Goal: Task Accomplishment & Management: Manage account settings

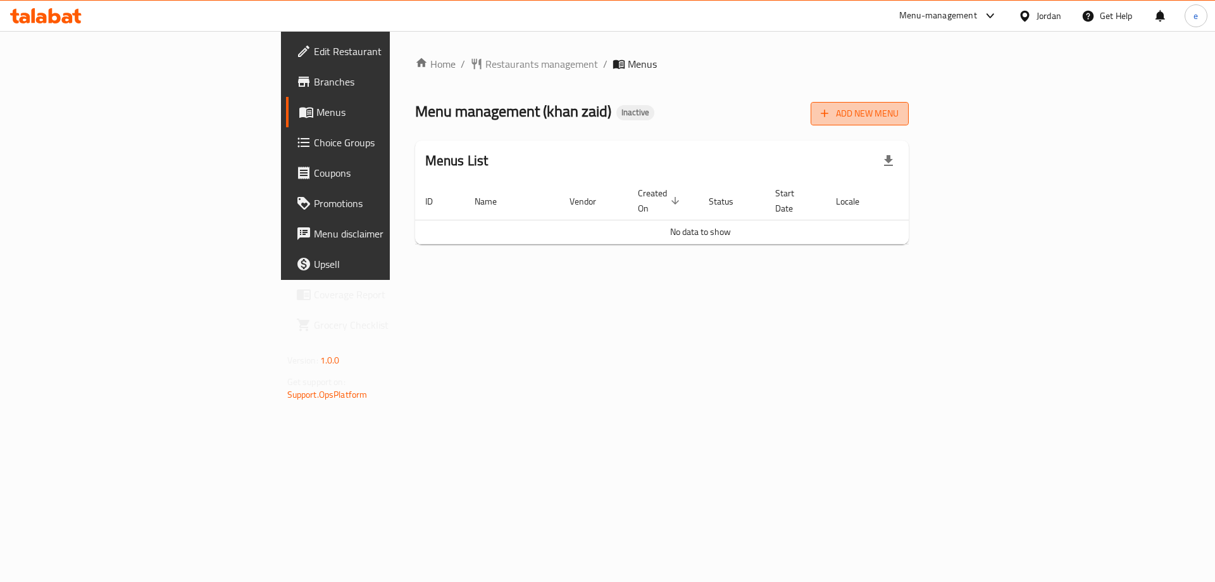
click at [909, 102] on button "Add New Menu" at bounding box center [860, 113] width 98 height 23
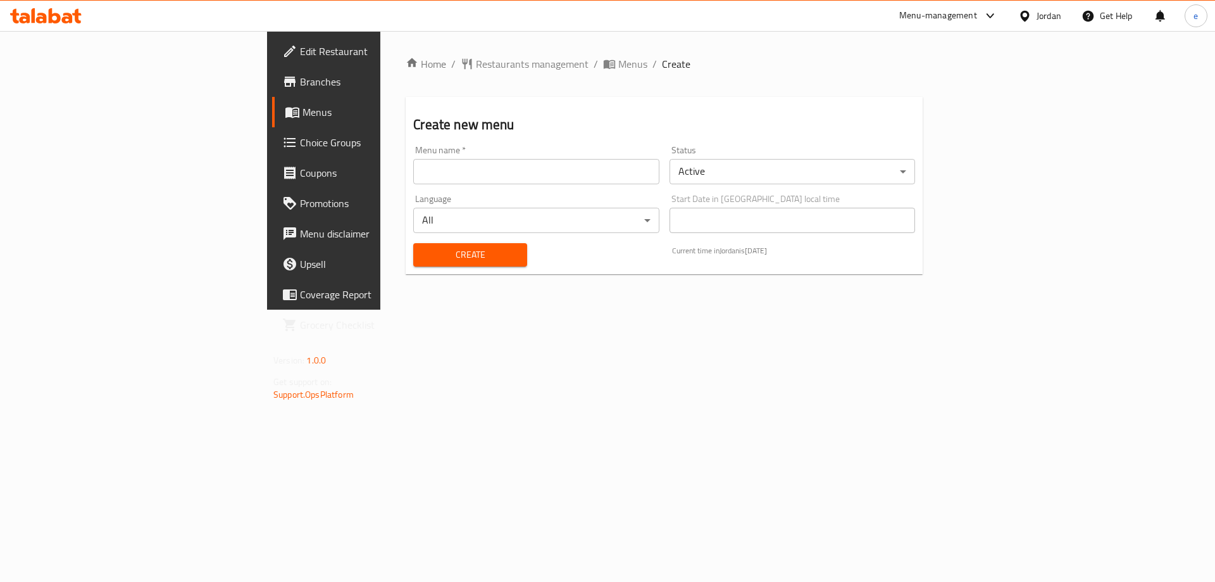
click at [475, 171] on input "text" at bounding box center [536, 171] width 246 height 25
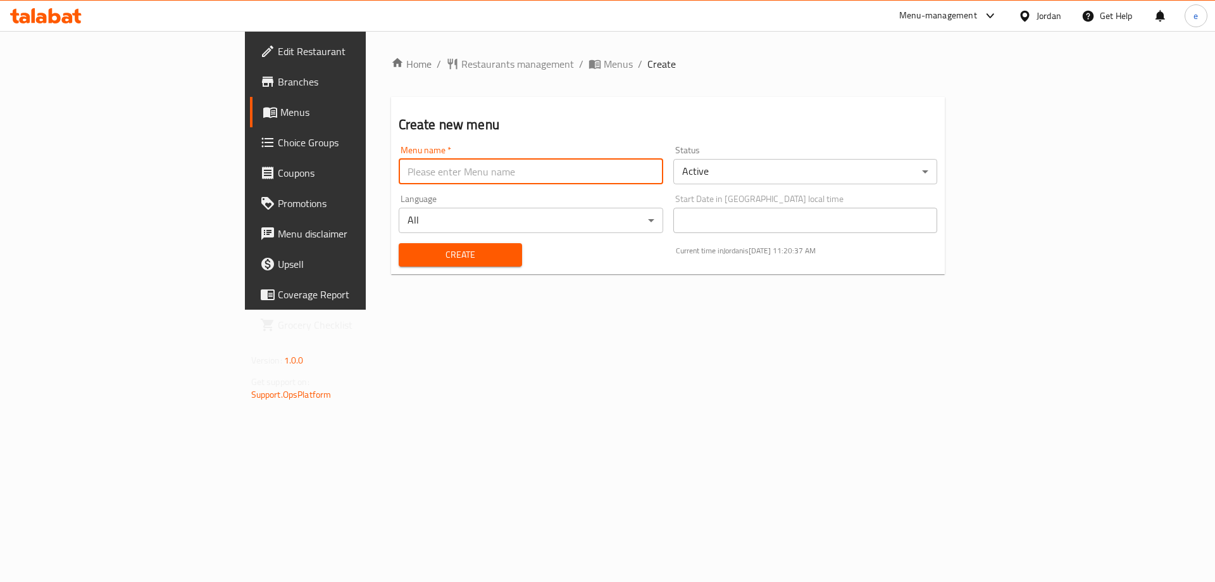
type input "Final Menu"
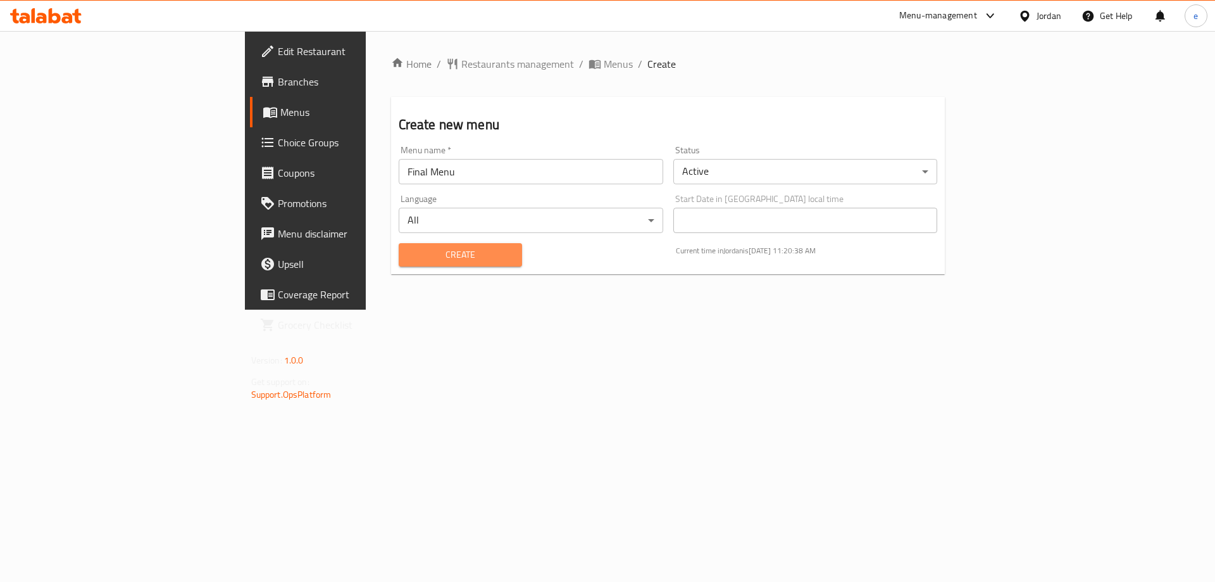
click at [409, 258] on span "Create" at bounding box center [460, 255] width 103 height 16
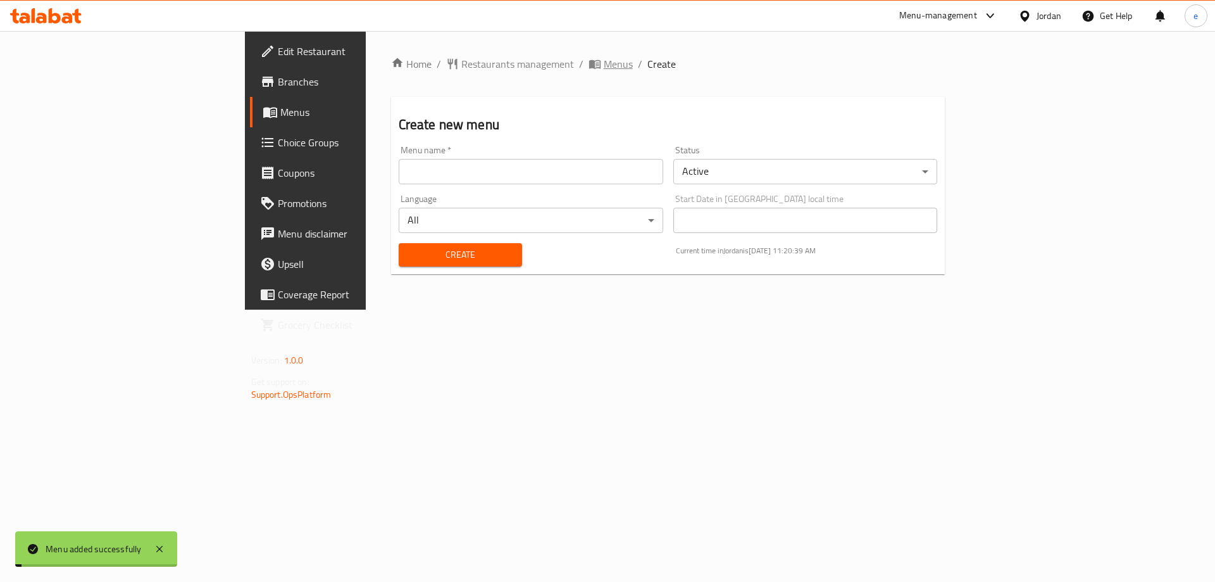
click at [604, 62] on span "Menus" at bounding box center [618, 63] width 29 height 15
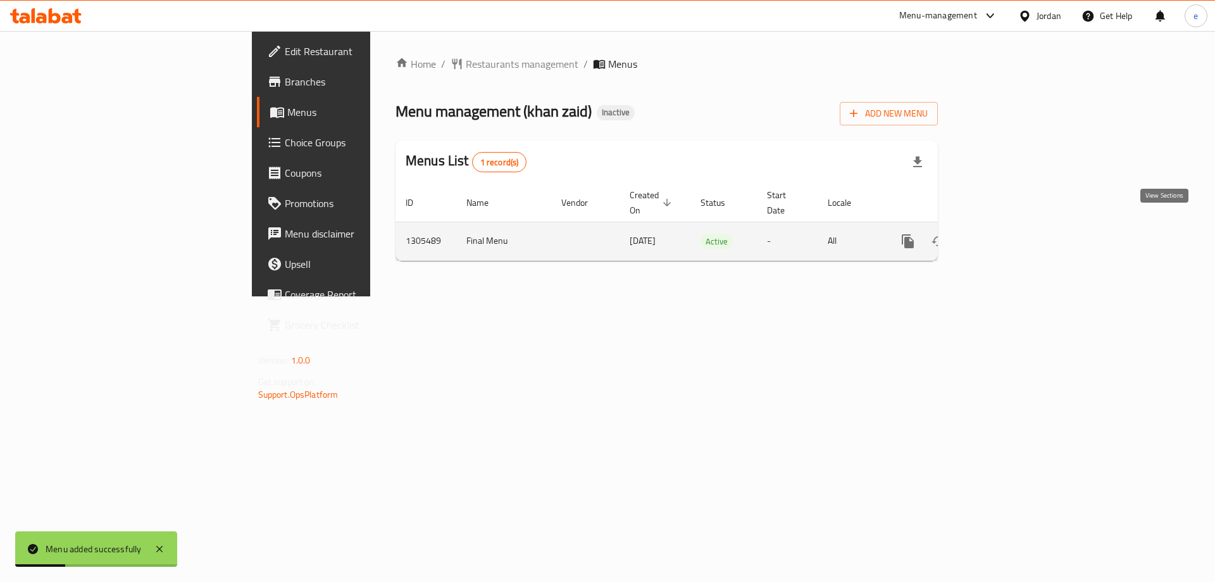
click at [1007, 234] on icon "enhanced table" at bounding box center [999, 241] width 15 height 15
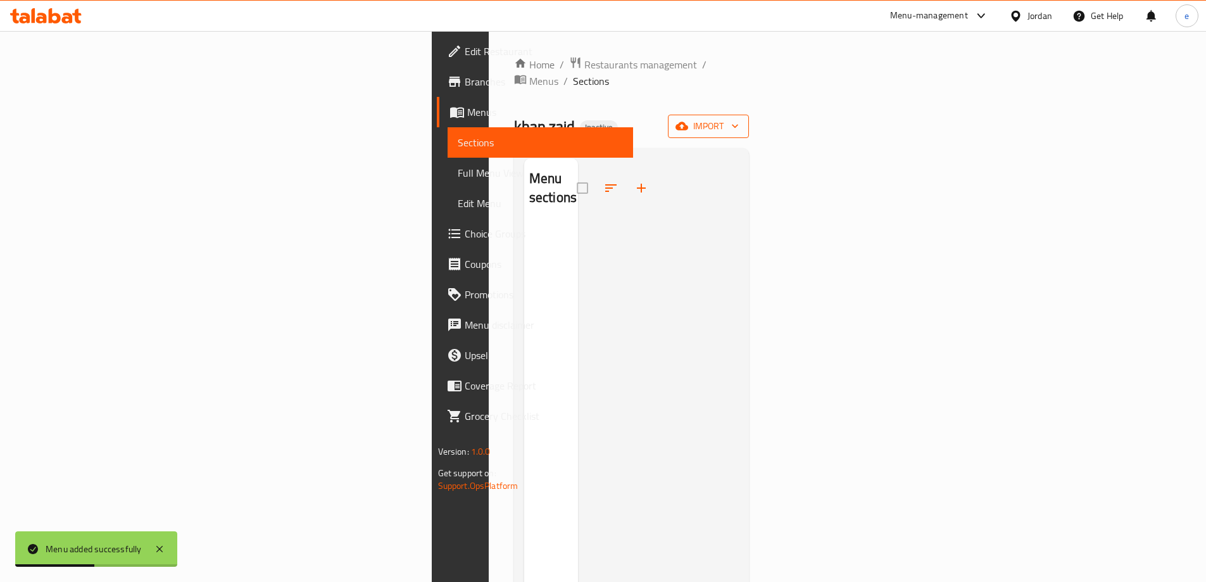
click at [739, 118] on span "import" at bounding box center [708, 126] width 61 height 16
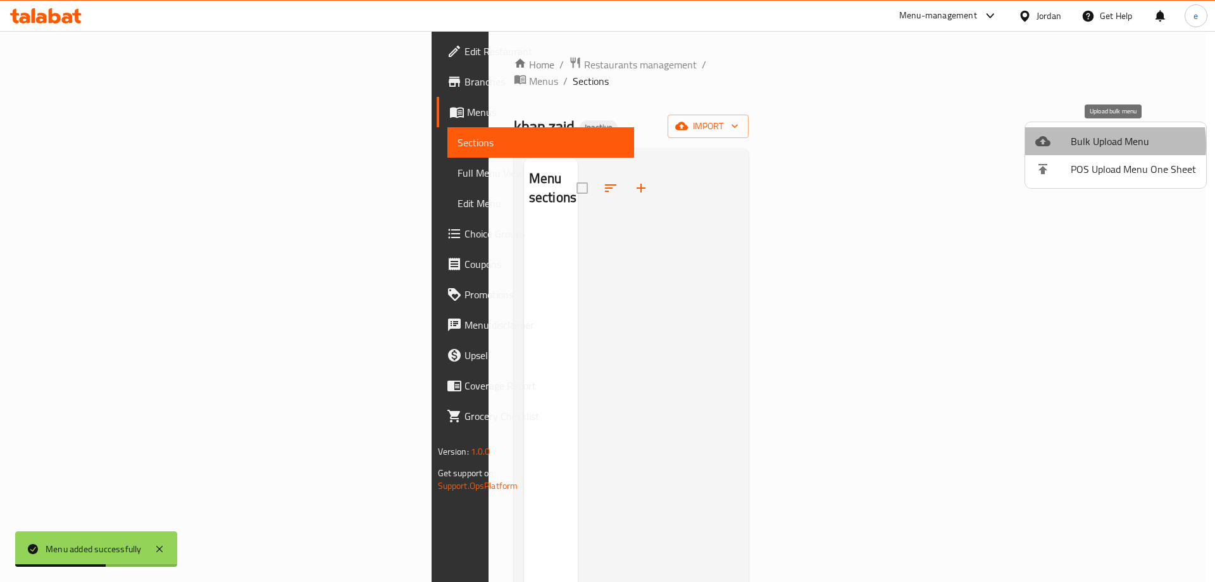
click at [1062, 145] on div at bounding box center [1053, 141] width 35 height 15
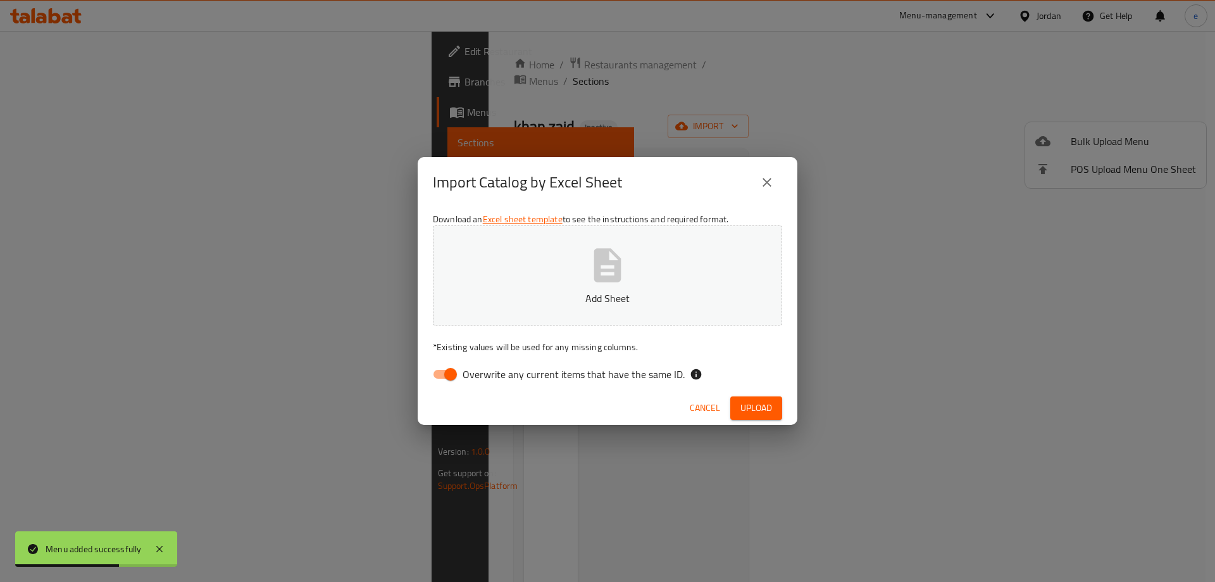
click at [451, 377] on input "Overwrite any current items that have the same ID." at bounding box center [451, 374] width 72 height 24
checkbox input "false"
click at [548, 309] on button "Add Sheet" at bounding box center [607, 275] width 349 height 100
click at [767, 418] on button "Upload" at bounding box center [757, 407] width 52 height 23
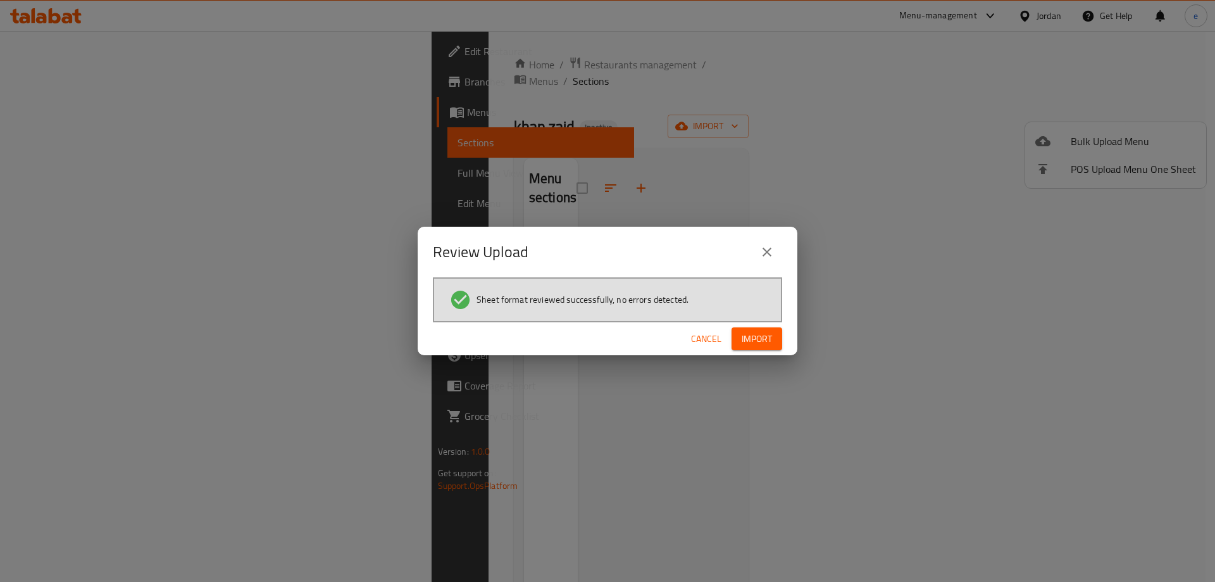
click at [746, 336] on span "Import" at bounding box center [757, 339] width 30 height 16
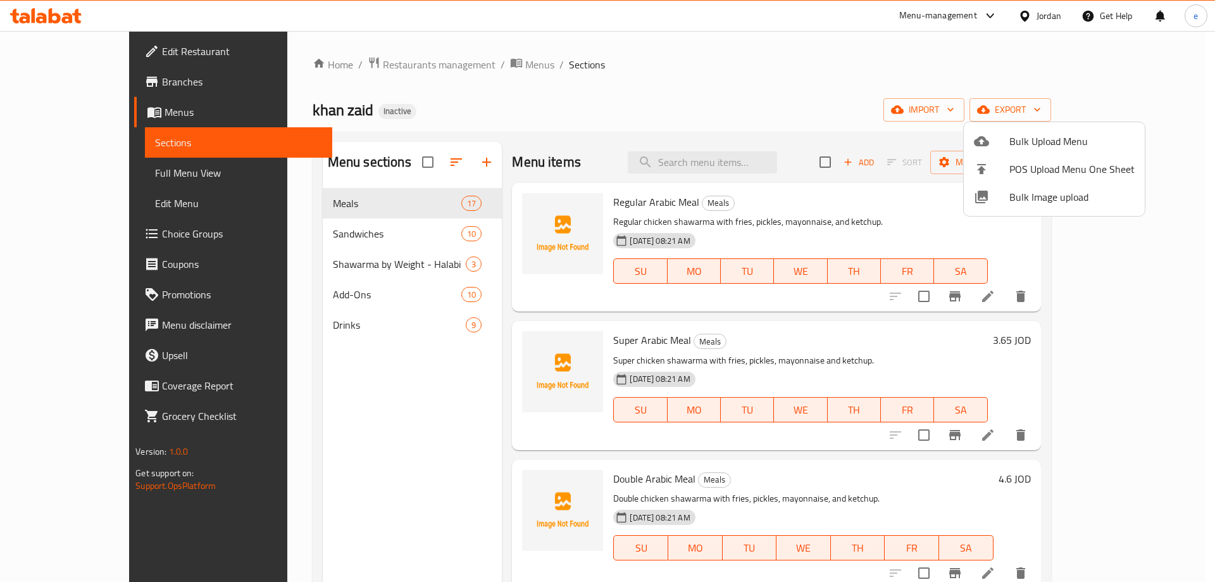
click at [71, 169] on div at bounding box center [607, 291] width 1215 height 582
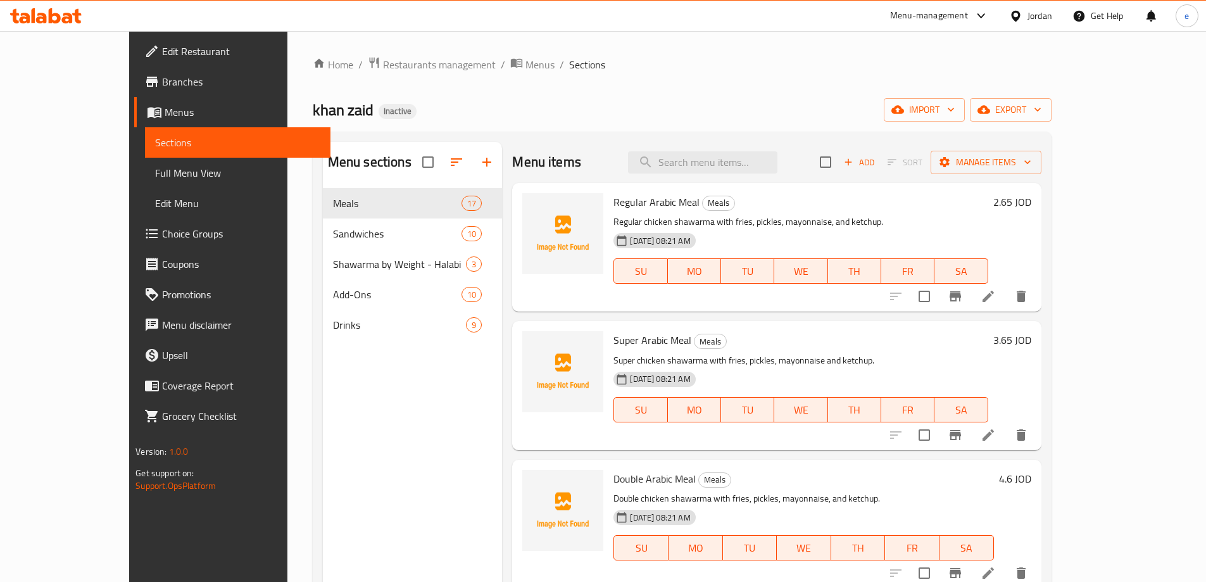
click at [155, 169] on span "Full Menu View" at bounding box center [237, 172] width 165 height 15
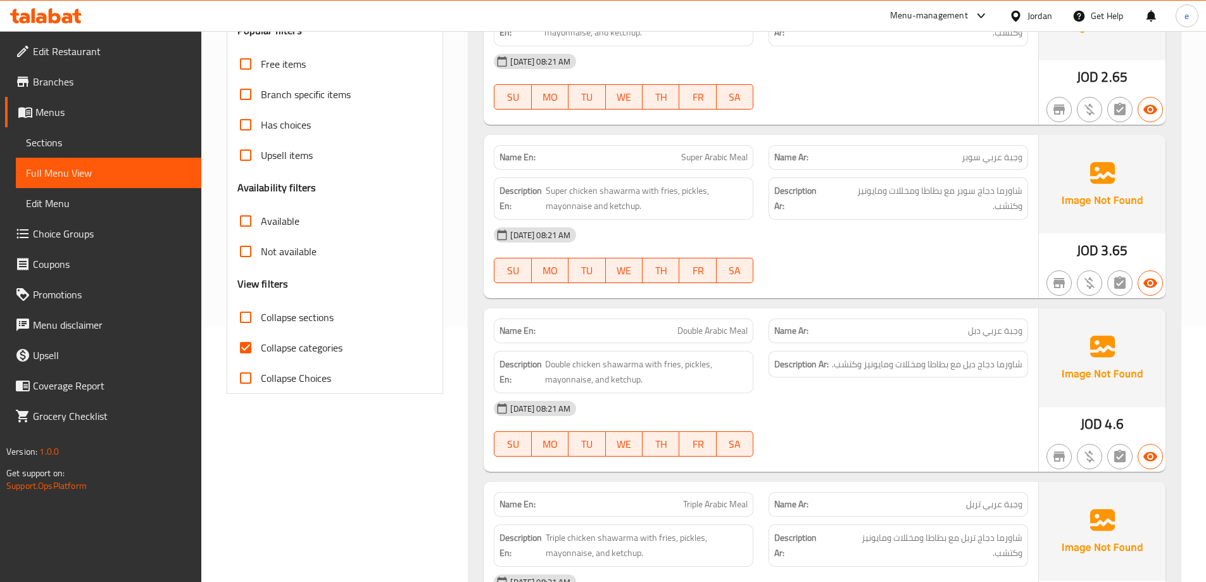
scroll to position [337, 0]
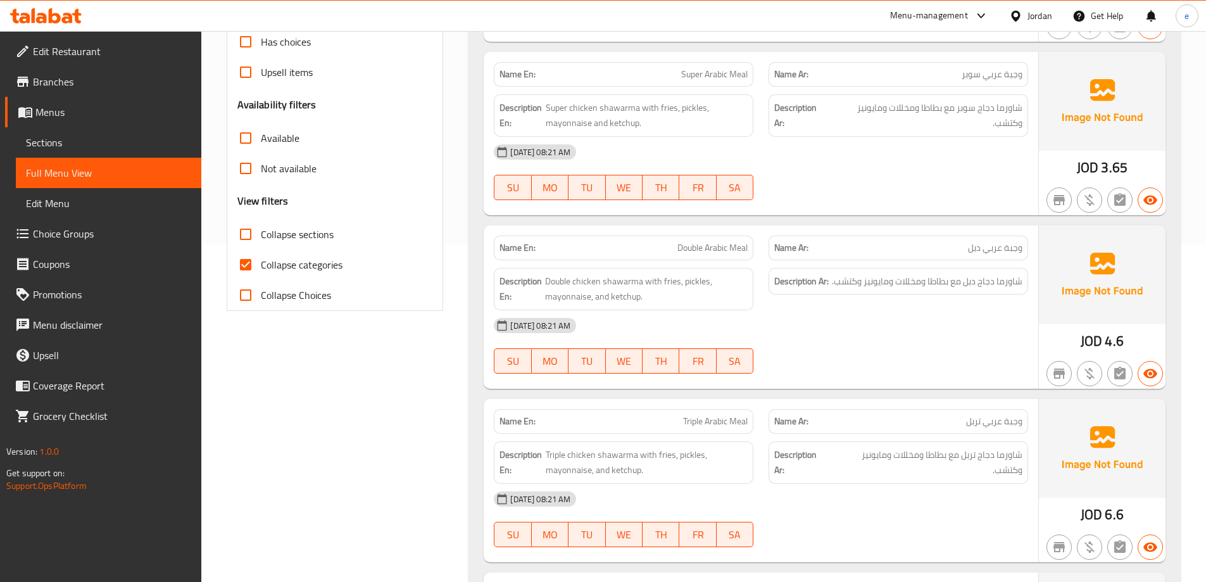
click at [266, 257] on span "Collapse categories" at bounding box center [302, 264] width 82 height 15
click at [261, 257] on input "Collapse categories" at bounding box center [245, 264] width 30 height 30
checkbox input "false"
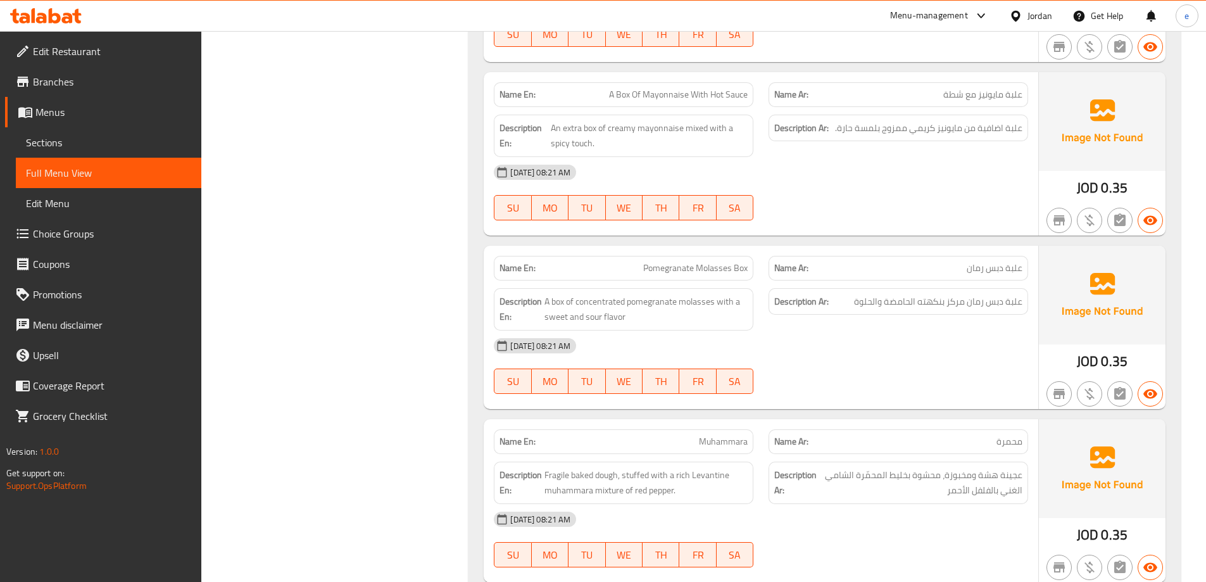
scroll to position [6246, 0]
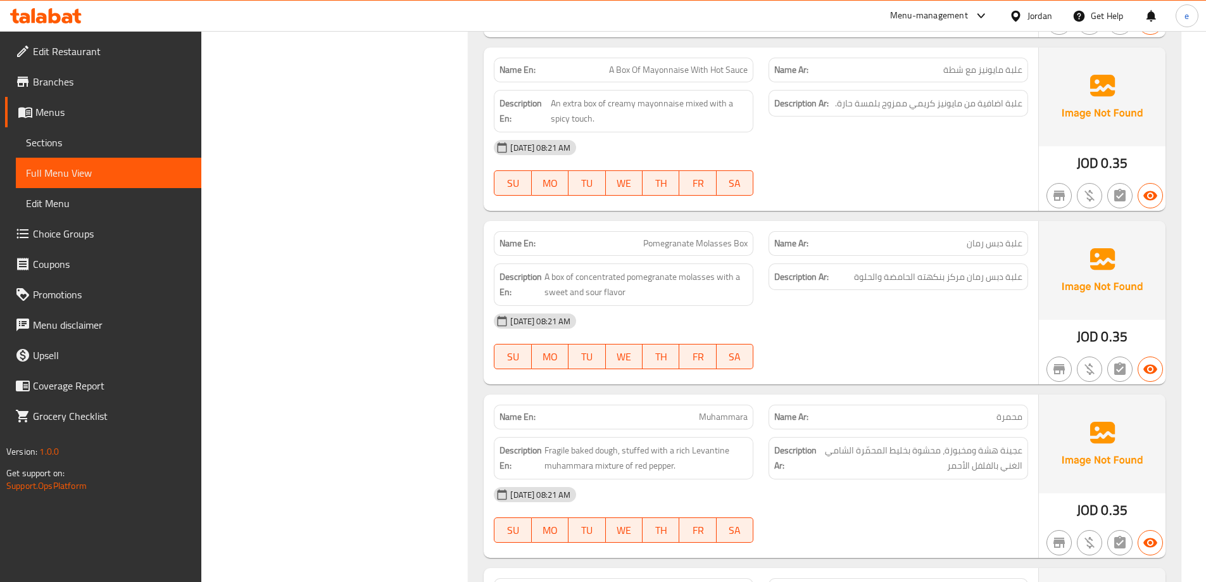
copy span "Muhammara"
click at [130, 140] on span "Sections" at bounding box center [108, 142] width 165 height 15
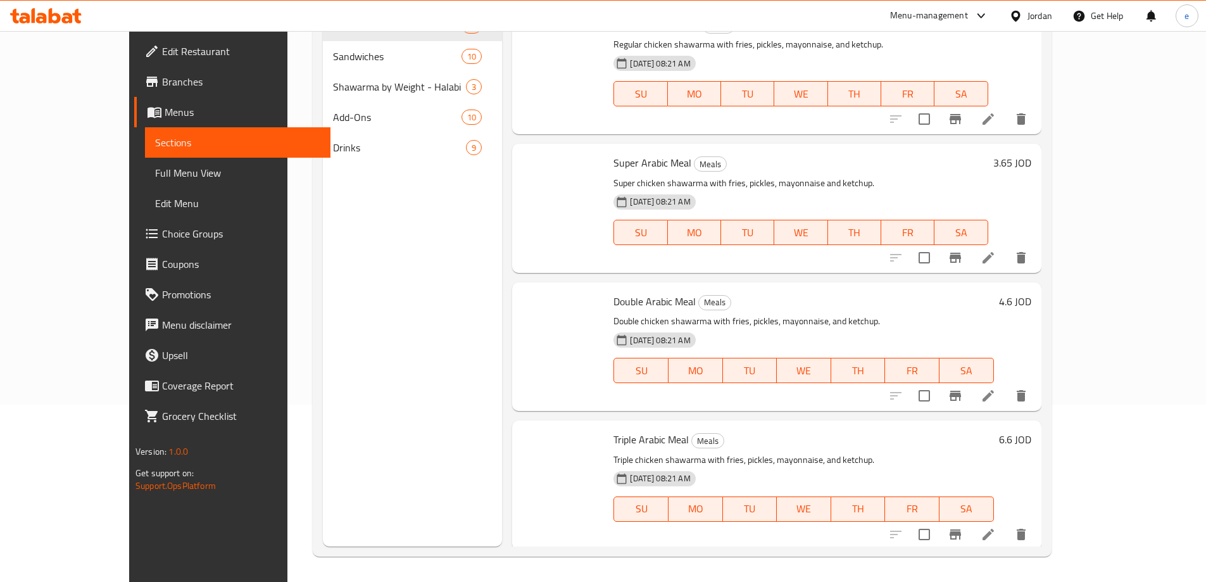
scroll to position [177, 0]
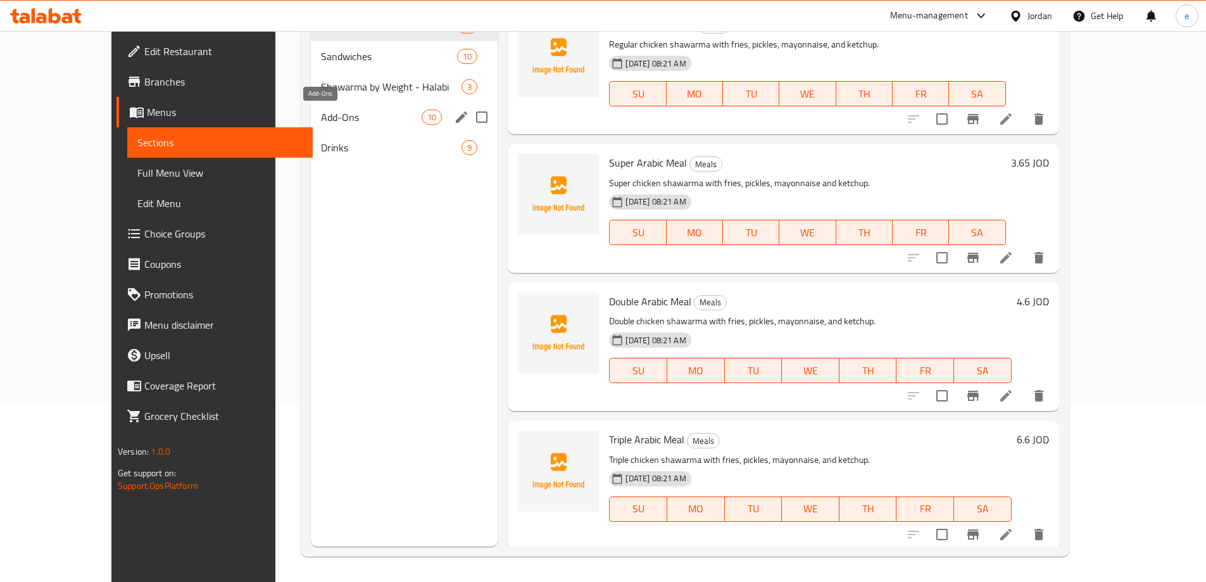
click at [321, 120] on span "Add-Ons" at bounding box center [371, 117] width 101 height 15
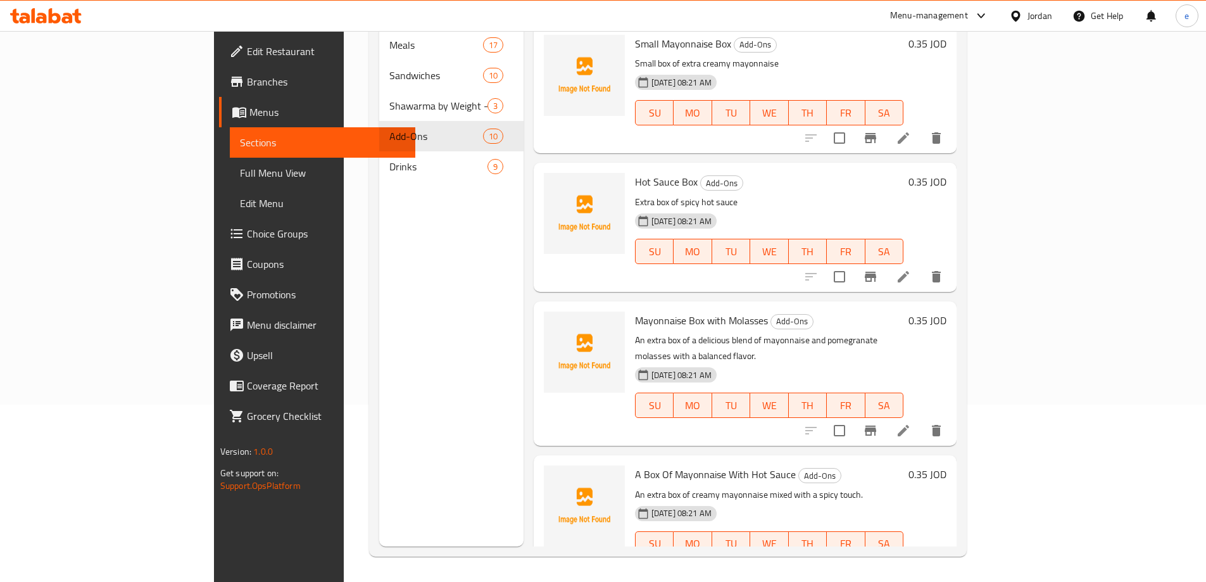
scroll to position [461, 0]
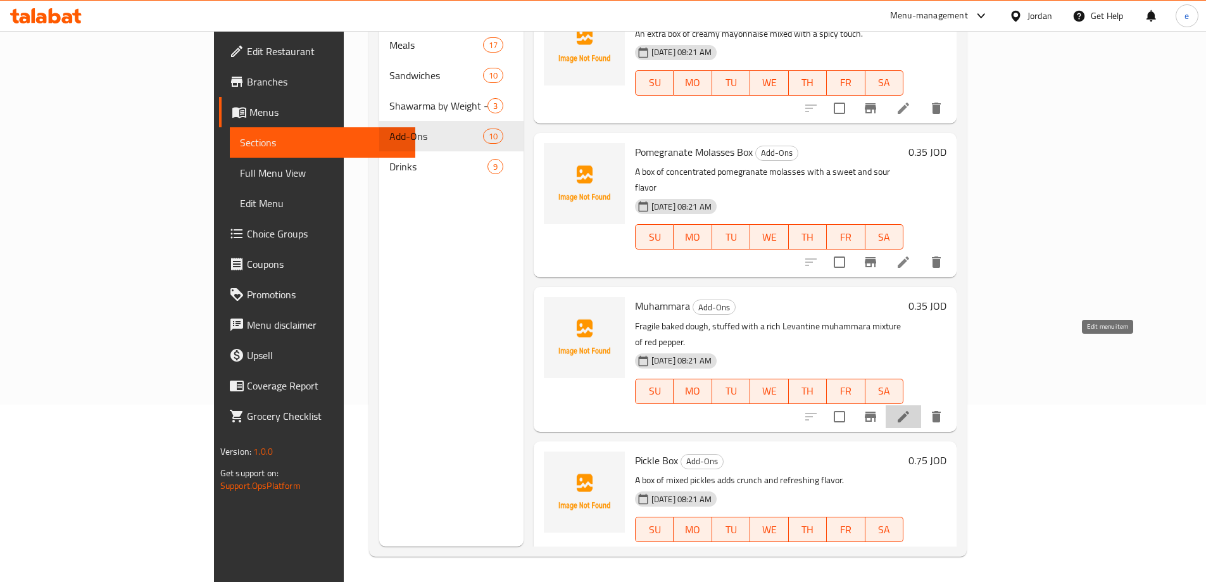
click at [911, 409] on icon at bounding box center [903, 416] width 15 height 15
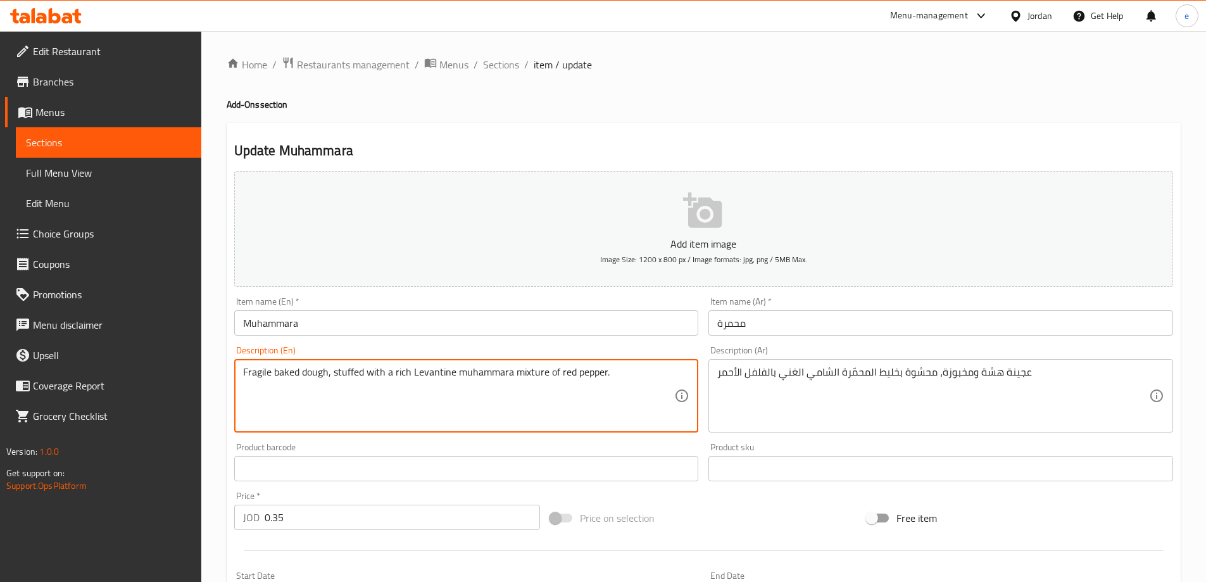
click at [497, 372] on textarea "Fragile baked dough, stuffed with a rich Levantine muhammara mixture of red pep…" at bounding box center [459, 396] width 432 height 60
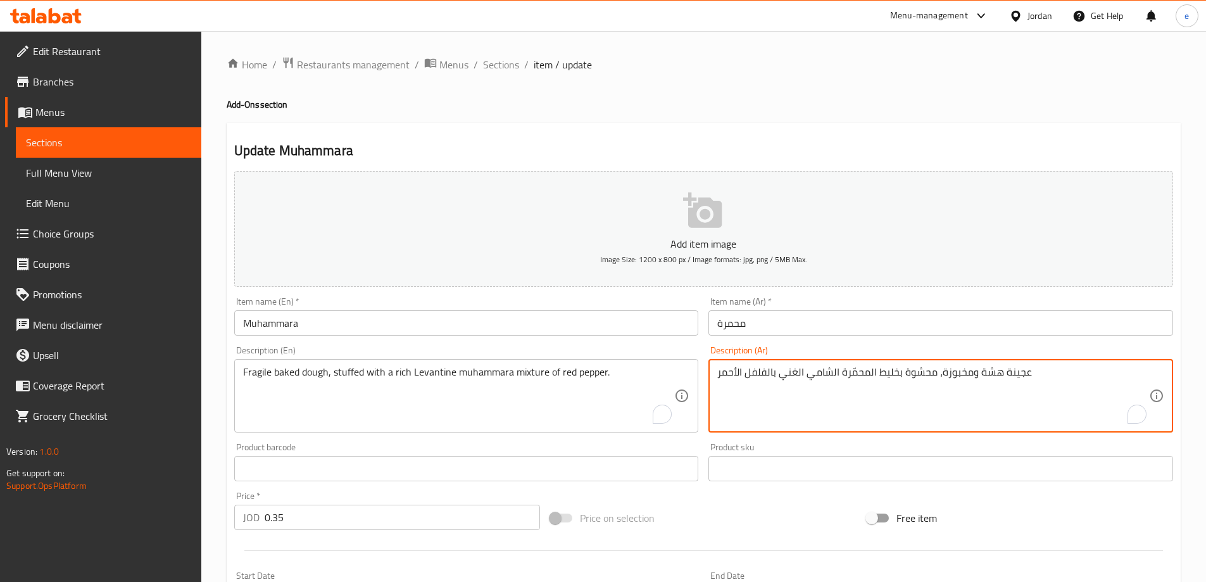
click at [742, 380] on textarea "عجينة هشة ومخبوزة، محشوة بخليط المحمّرة الشامي الغني بالفلفل الأحمر" at bounding box center [933, 396] width 432 height 60
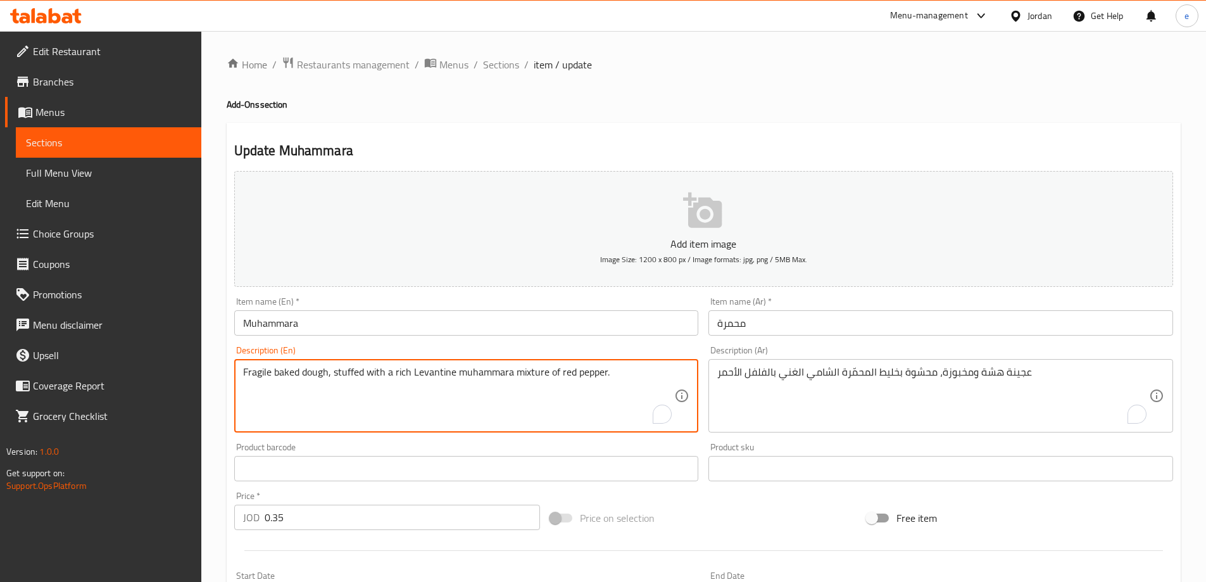
click at [594, 373] on textarea "Fragile baked dough, stuffed with a rich Levantine muhammara mixture of red pep…" at bounding box center [459, 396] width 432 height 60
paste textarea "A fluffy, baked dough, filled with a Levantine Muhammara mixture rich in red pe…"
drag, startPoint x: 273, startPoint y: 376, endPoint x: 215, endPoint y: 373, distance: 58.3
click at [215, 373] on div "Home / Restaurants management / Menus / Sections / item / update Add-Ons sectio…" at bounding box center [703, 462] width 1005 height 863
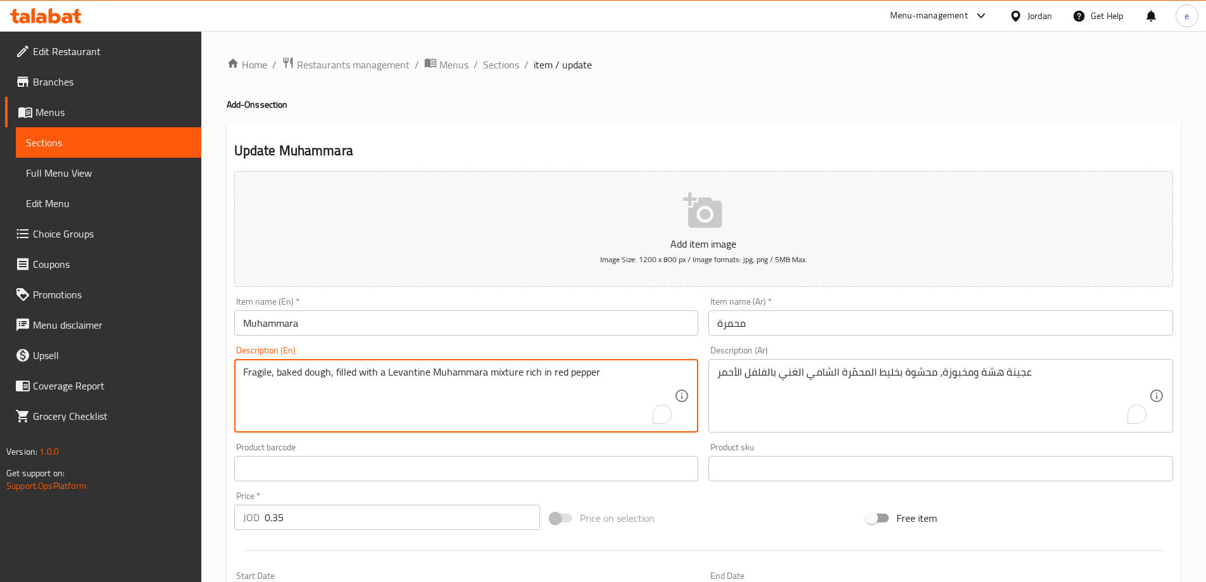
paste textarea "fragile"
drag, startPoint x: 269, startPoint y: 370, endPoint x: 225, endPoint y: 380, distance: 45.6
click at [225, 380] on div "Home / Restaurants management / Menus / Sections / item / update Add-Ons sectio…" at bounding box center [703, 462] width 1005 height 863
click at [279, 376] on textarea "Fragile, baked dough, filled with a Levantine Muhammara mixture rich in red pep…" at bounding box center [459, 396] width 432 height 60
type textarea "Fragile baked dough, filled with a Levantine Muhammara mixture rich in red pepp…"
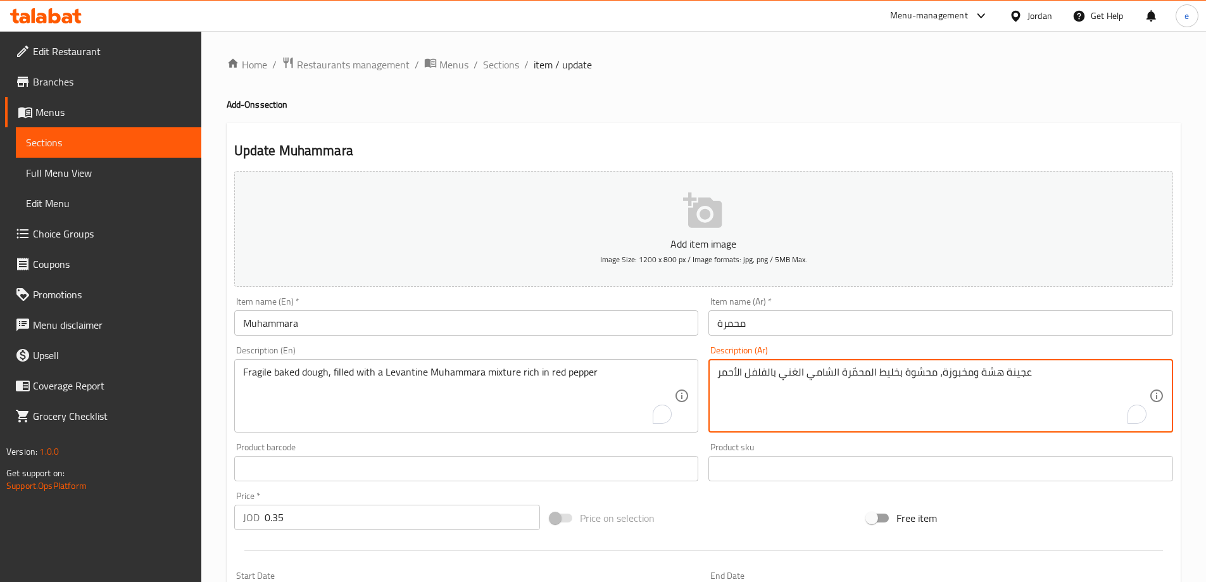
click at [865, 379] on textarea "عجينة هشة ومخبوزة، محشوة بخليط المحمّرة الشامي الغني بالفلفل الأحمر" at bounding box center [933, 396] width 432 height 60
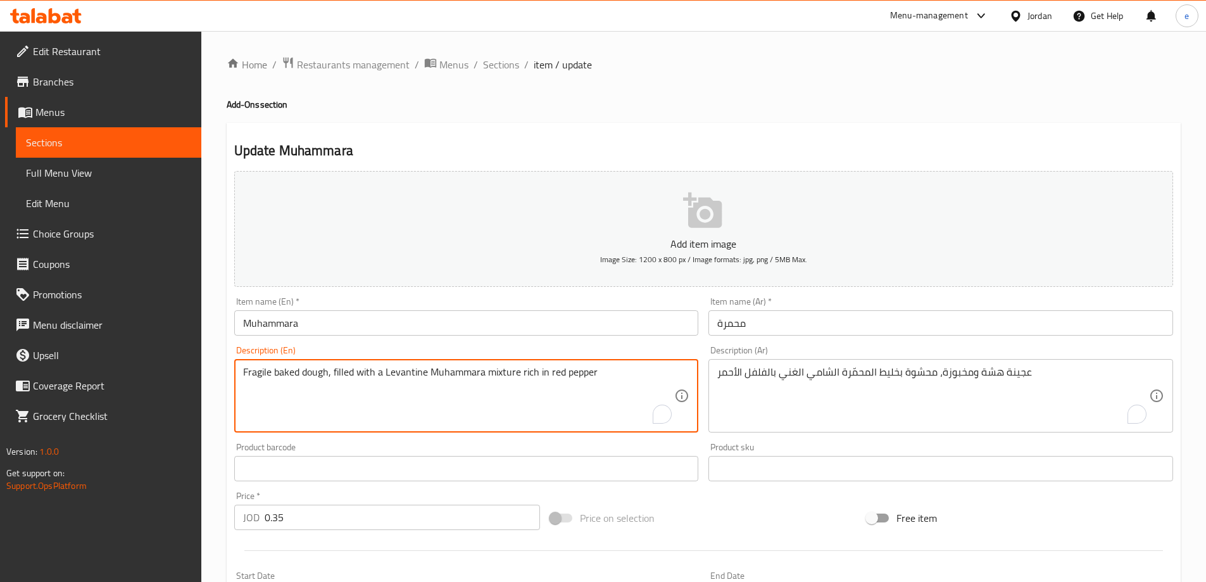
scroll to position [313, 0]
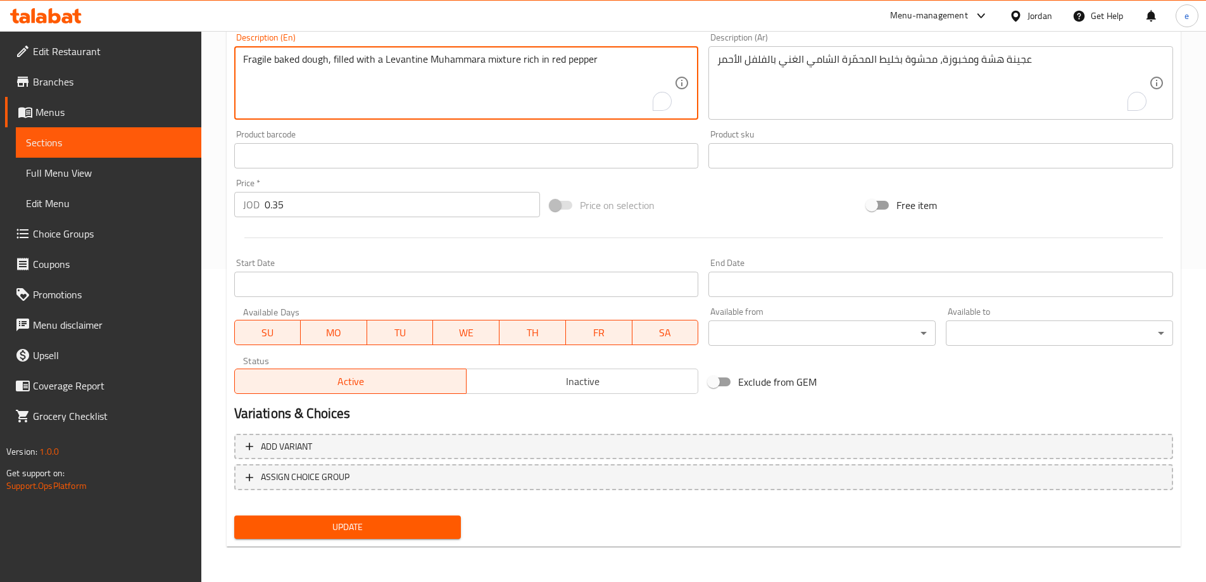
click at [407, 529] on span "Update" at bounding box center [347, 527] width 207 height 16
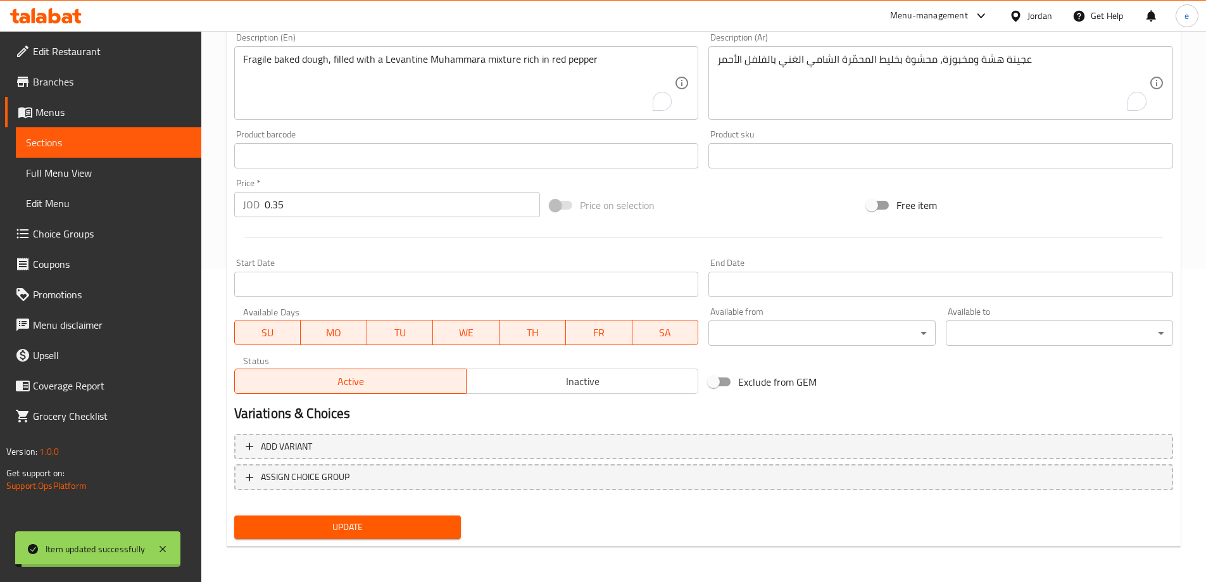
click at [73, 179] on span "Full Menu View" at bounding box center [108, 172] width 165 height 15
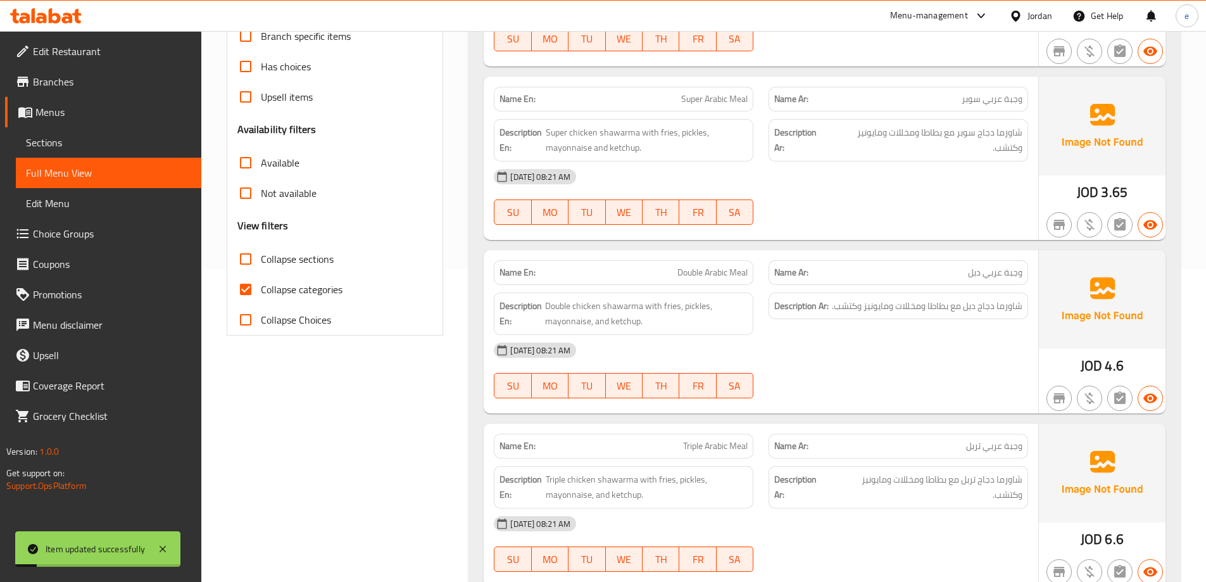
drag, startPoint x: 246, startPoint y: 297, endPoint x: 268, endPoint y: 282, distance: 26.9
click at [246, 297] on input "Collapse categories" at bounding box center [245, 289] width 30 height 30
checkbox input "false"
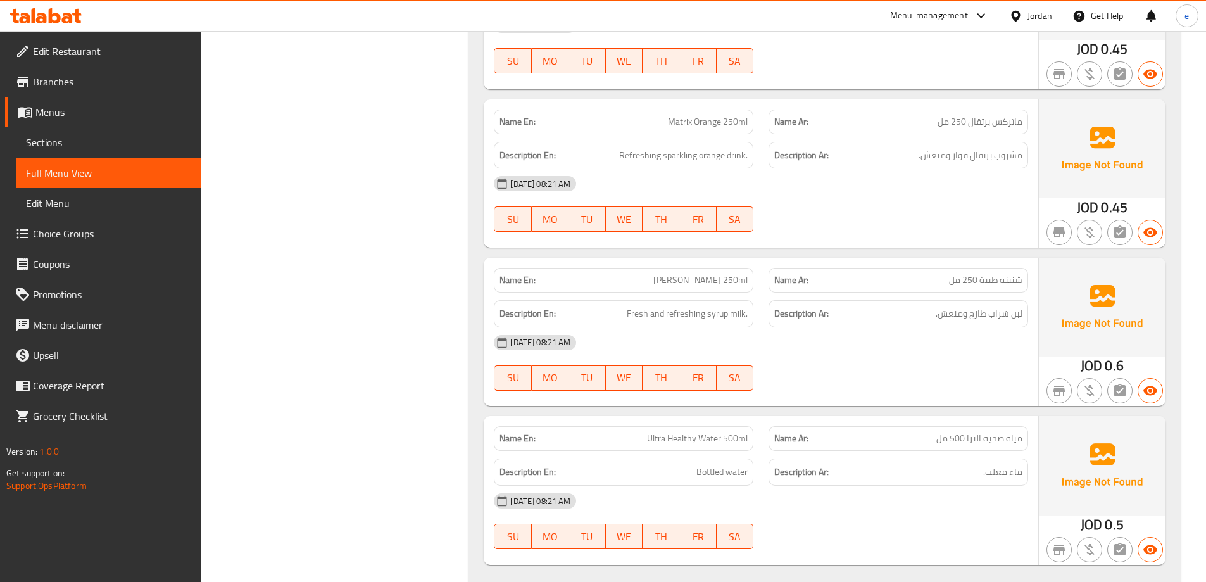
scroll to position [8432, 0]
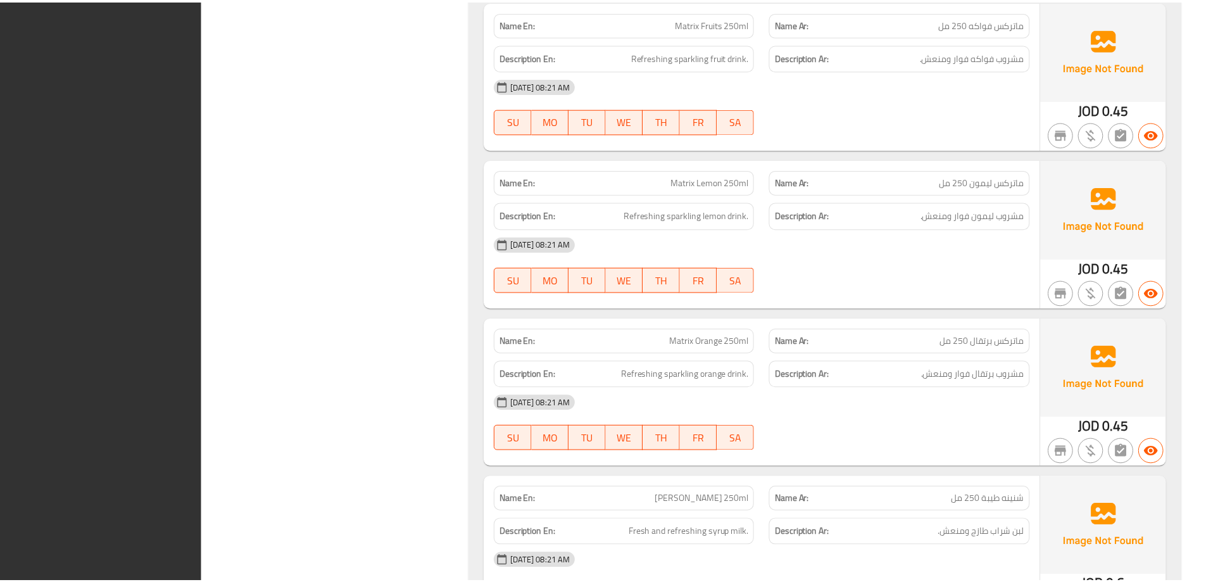
scroll to position [8434, 0]
